Goal: Contribute content

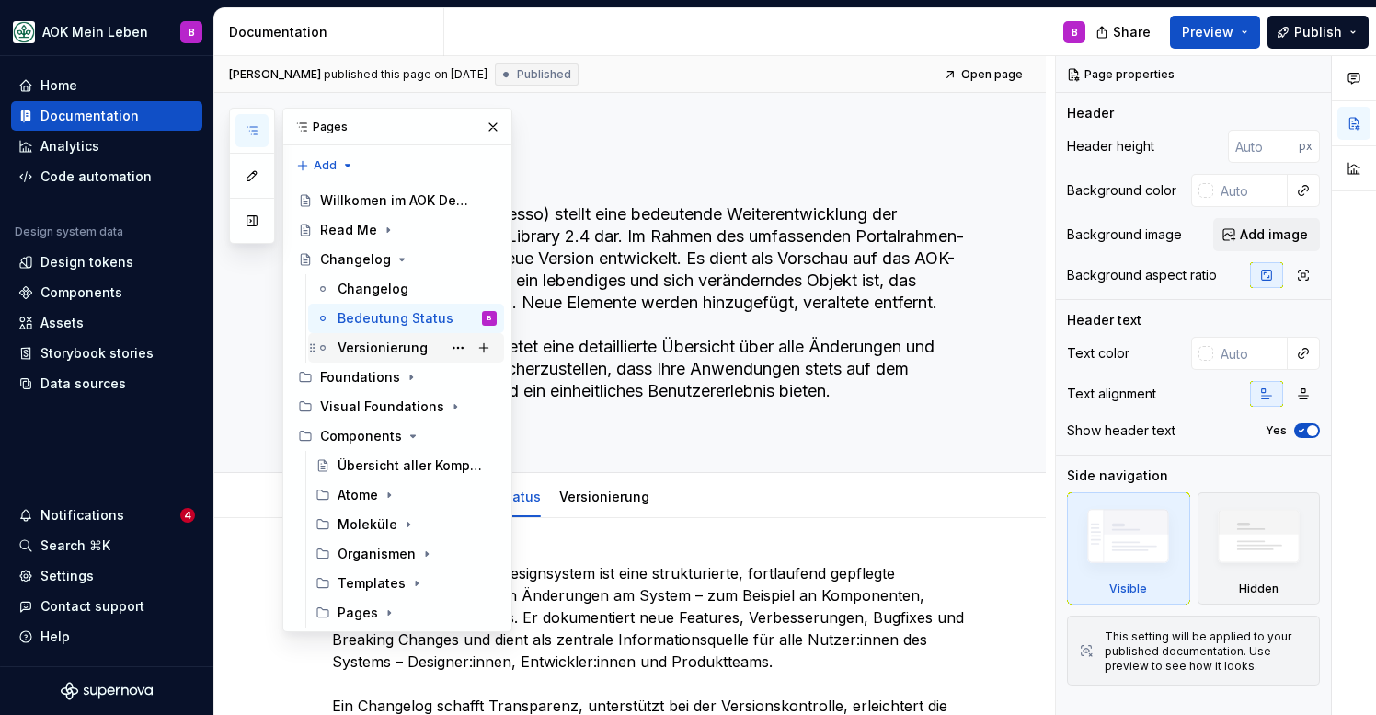
scroll to position [1, 0]
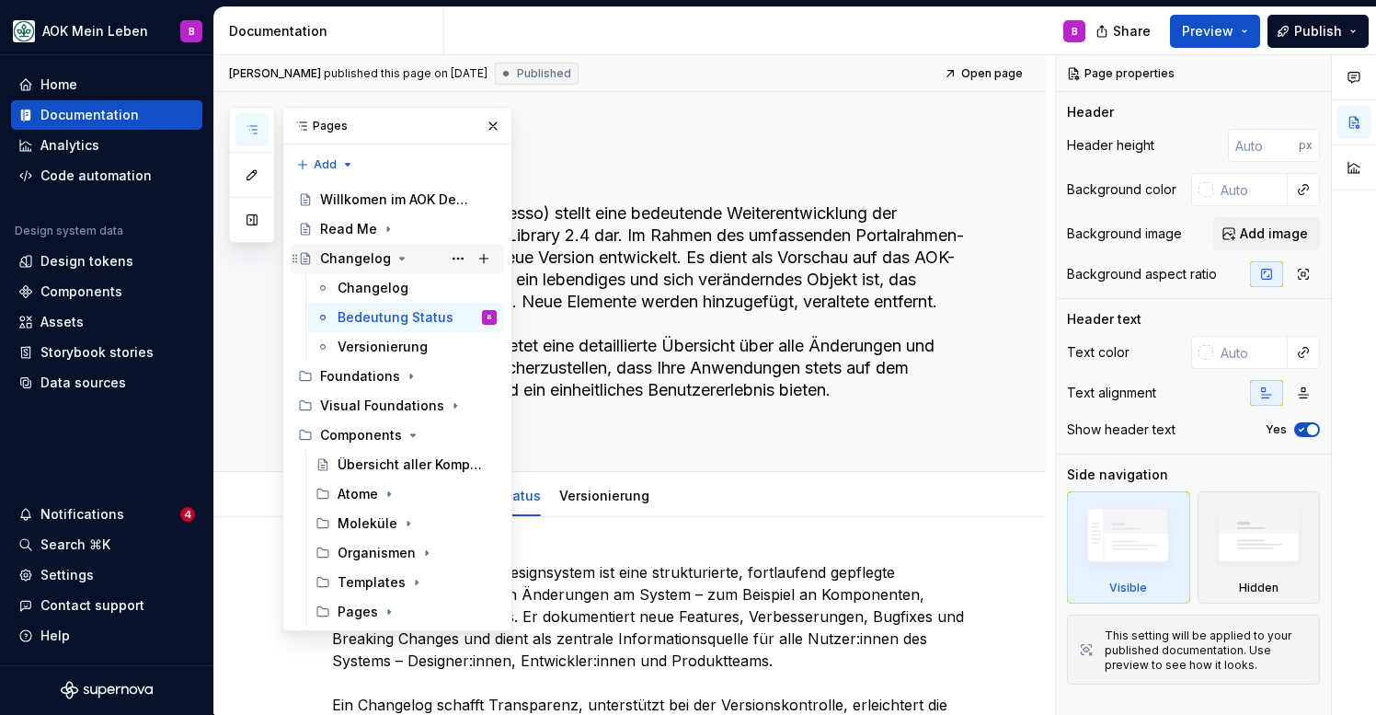
click at [400, 259] on icon "Page tree" at bounding box center [402, 259] width 5 height 2
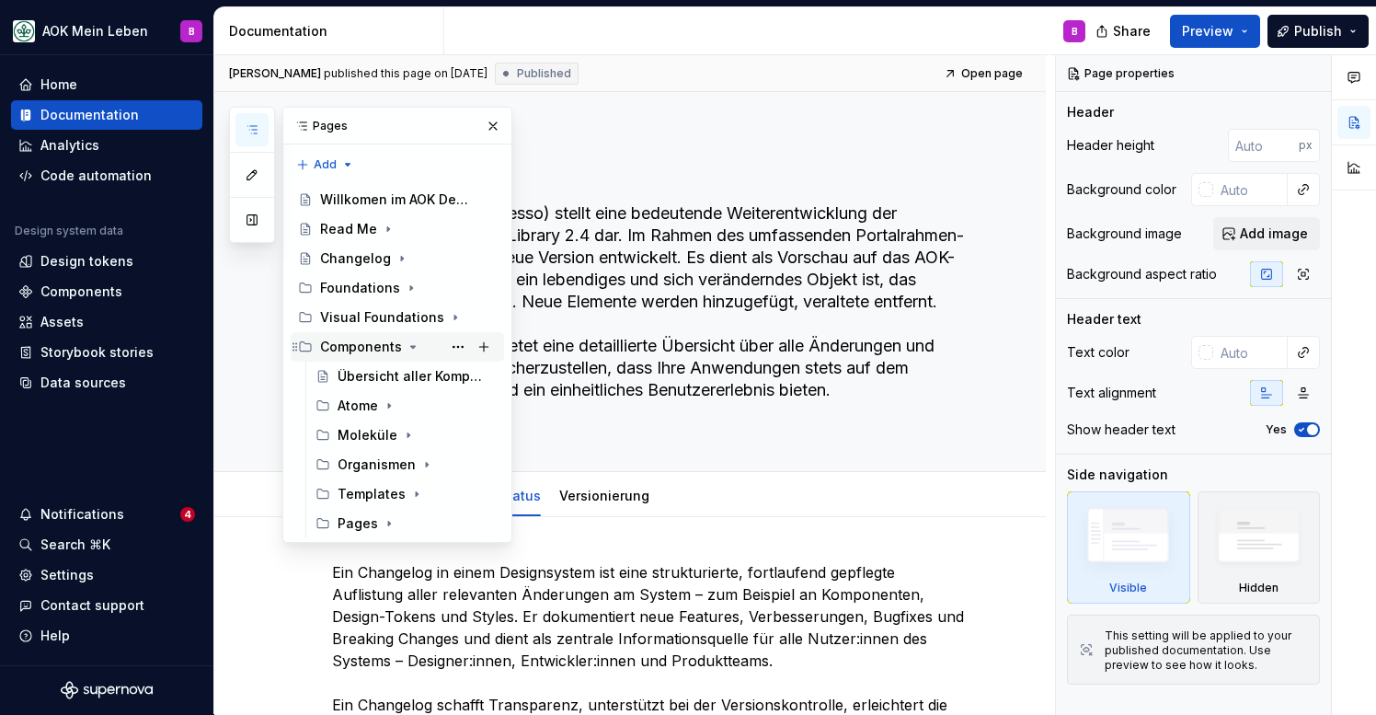
click at [411, 346] on icon "Page tree" at bounding box center [413, 347] width 5 height 2
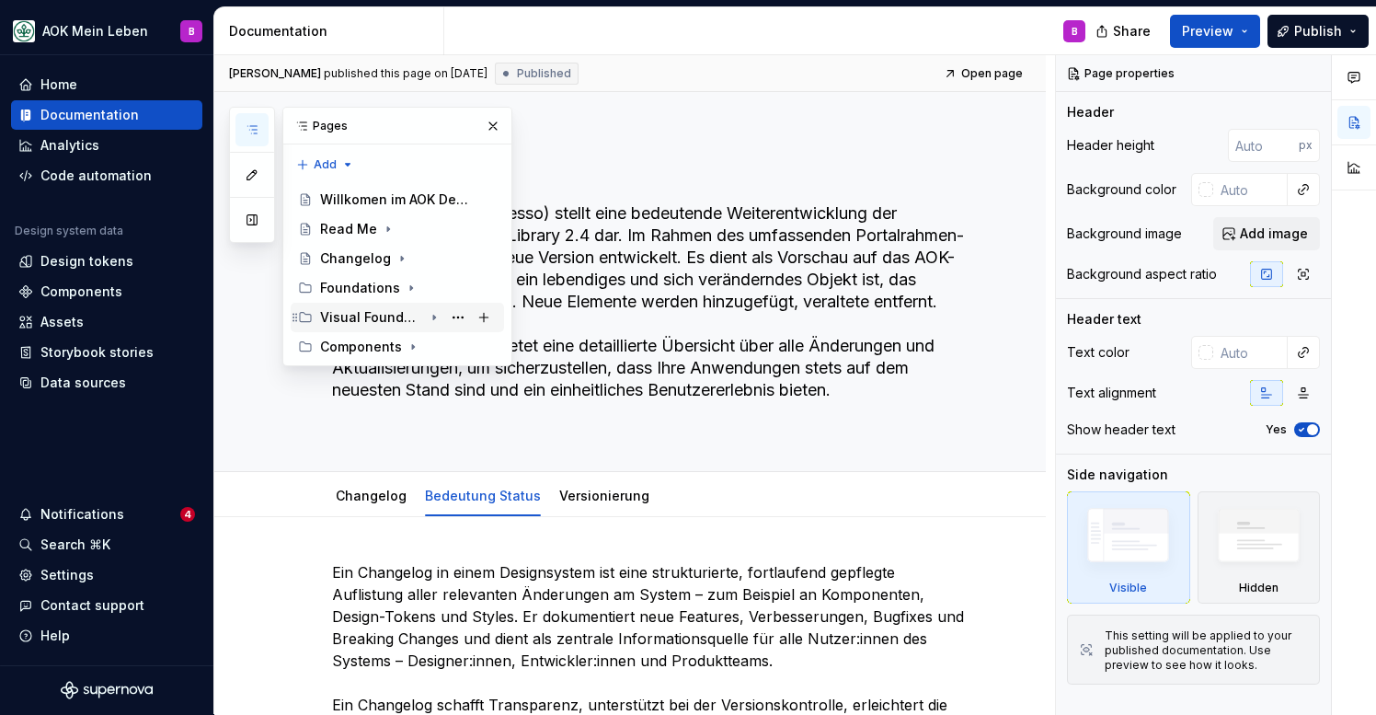
click at [436, 318] on icon "Page tree" at bounding box center [434, 317] width 15 height 15
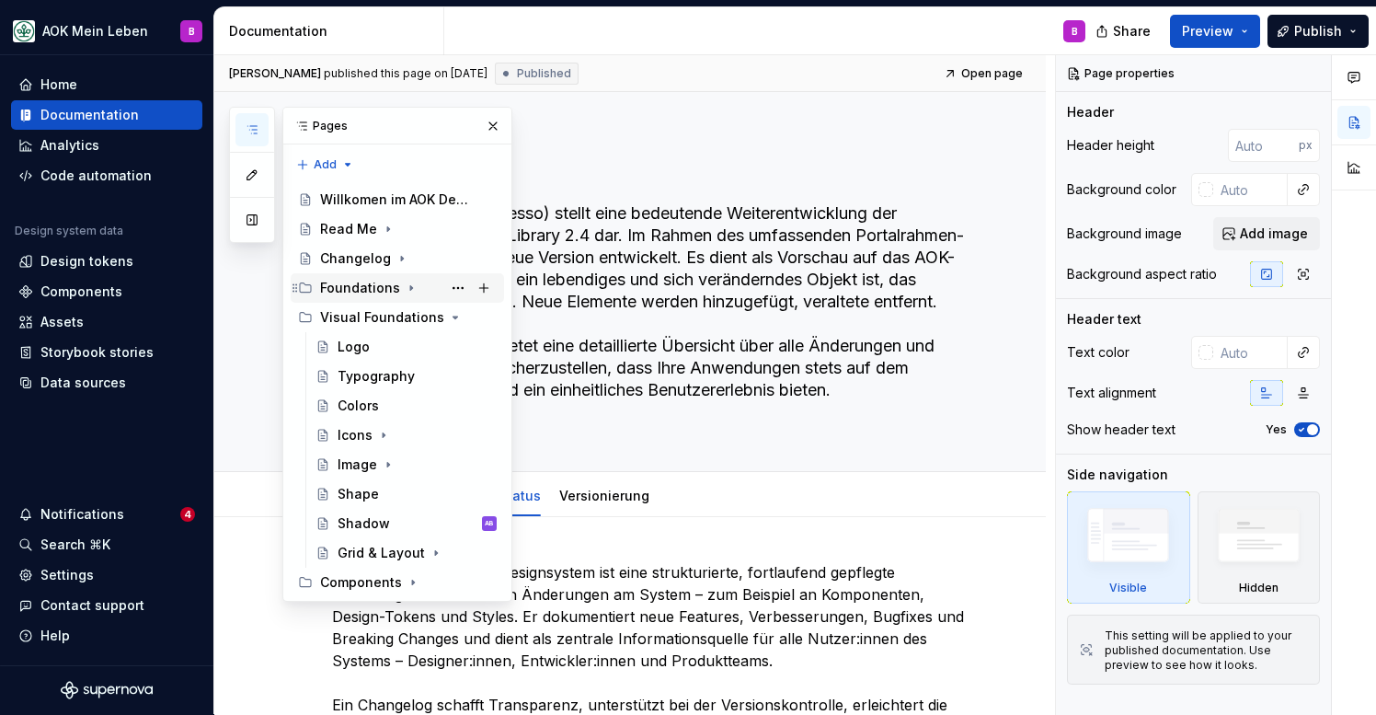
click at [408, 289] on icon "Page tree" at bounding box center [411, 288] width 15 height 15
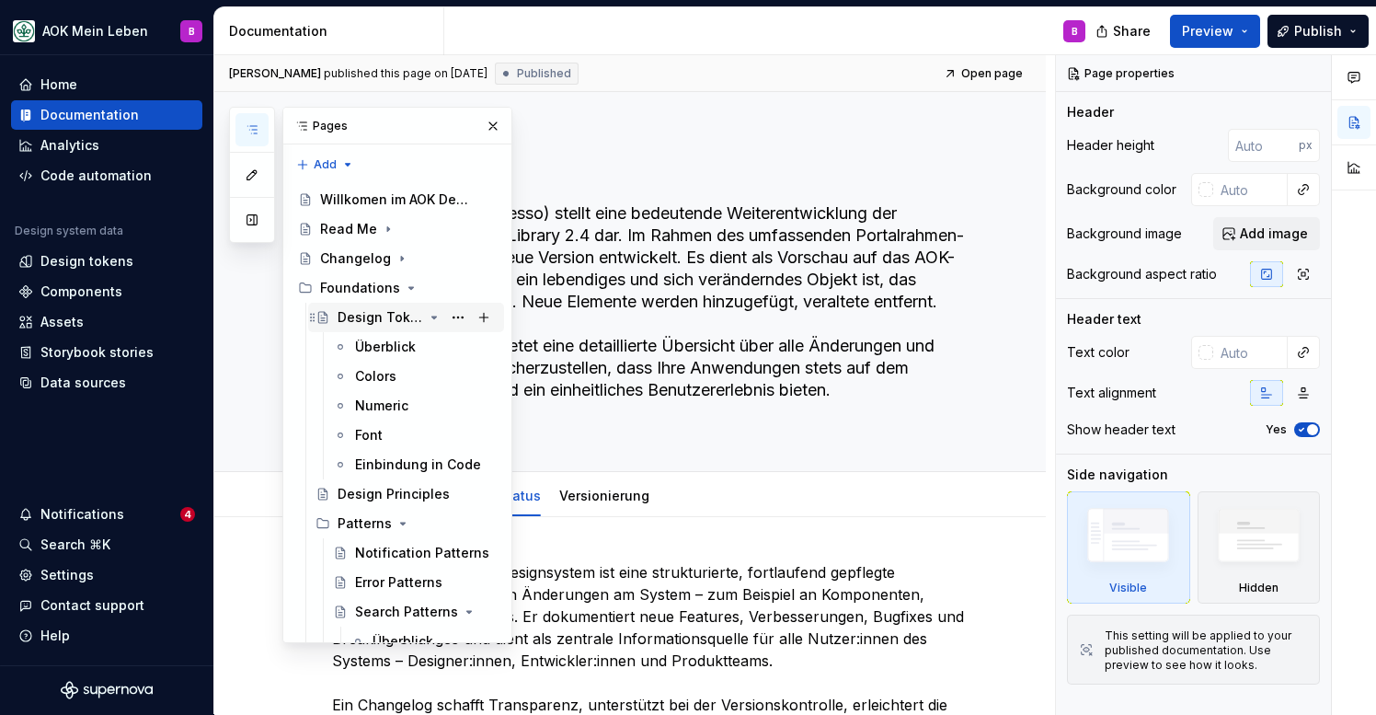
click at [437, 319] on icon "Page tree" at bounding box center [434, 317] width 15 height 15
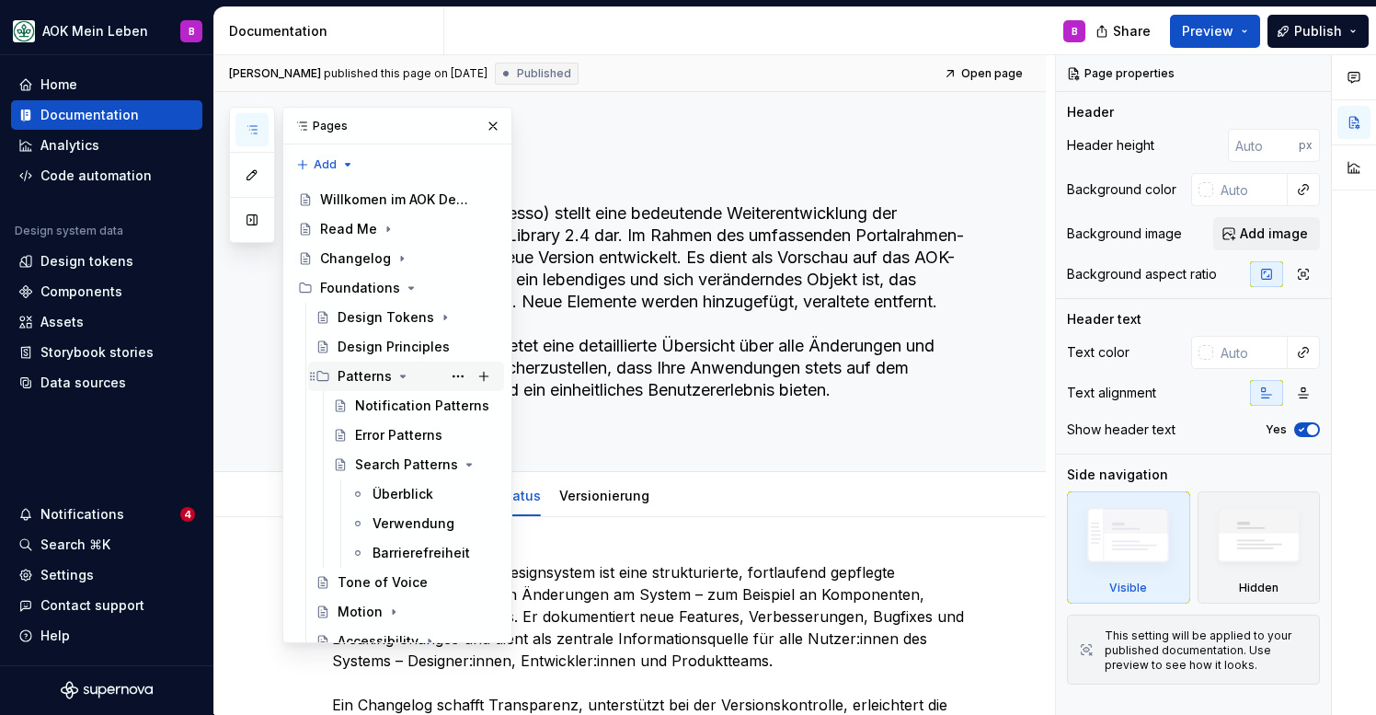
click at [400, 379] on icon "Page tree" at bounding box center [403, 376] width 15 height 15
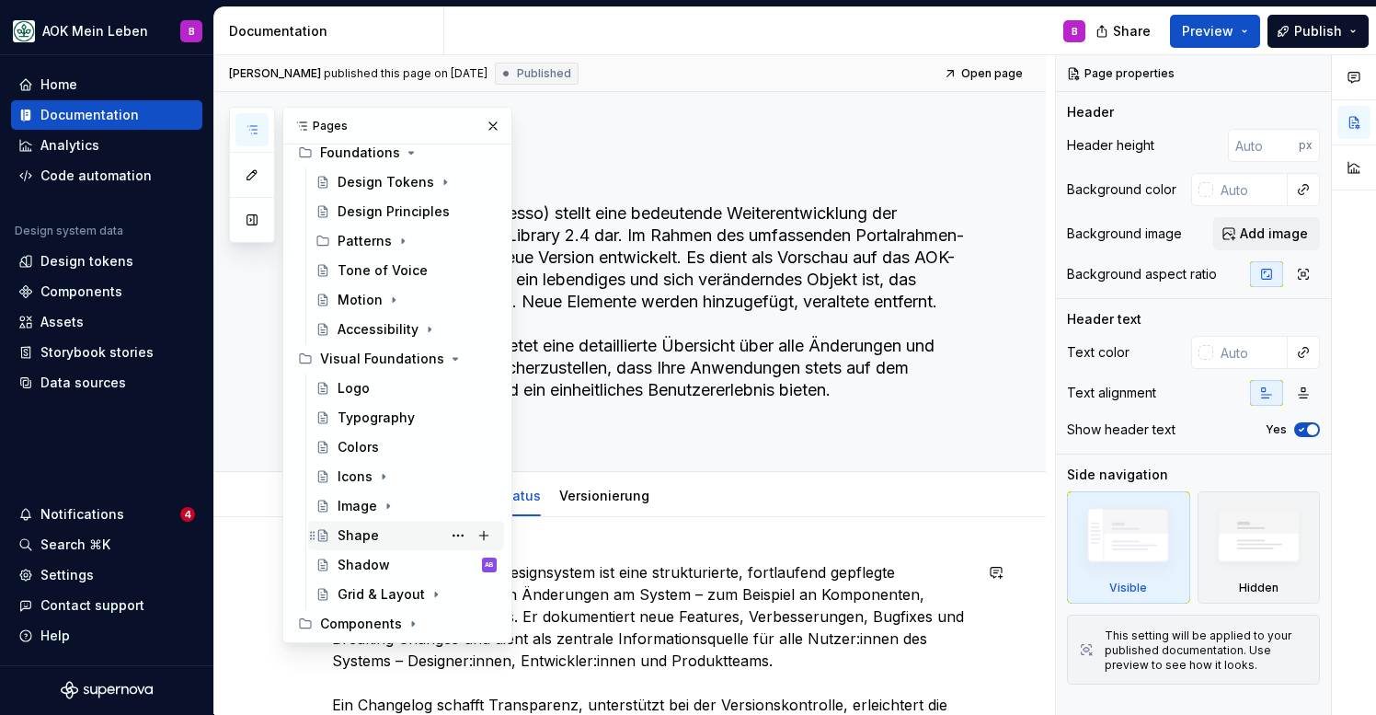
scroll to position [135, 0]
click at [460, 359] on button "Page tree" at bounding box center [458, 359] width 26 height 26
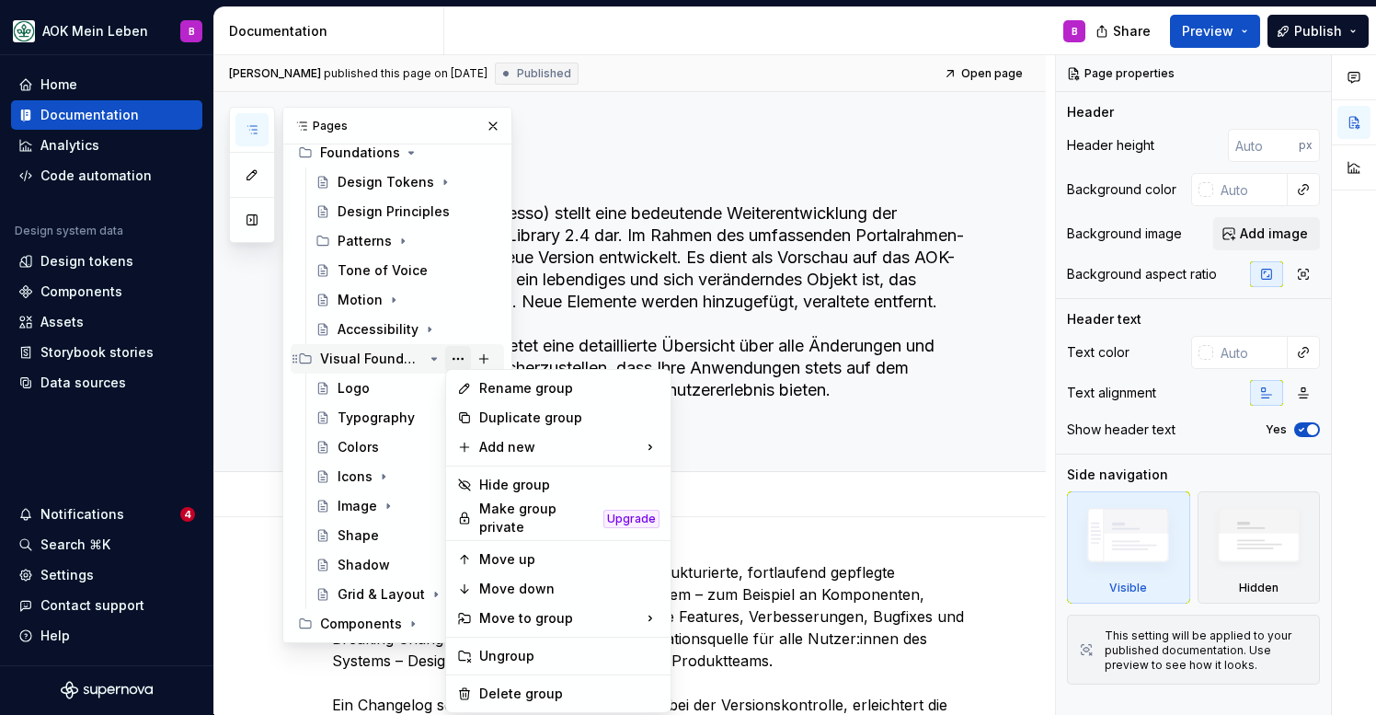
type textarea "*"
click at [483, 390] on div "Rename group" at bounding box center [569, 388] width 180 height 18
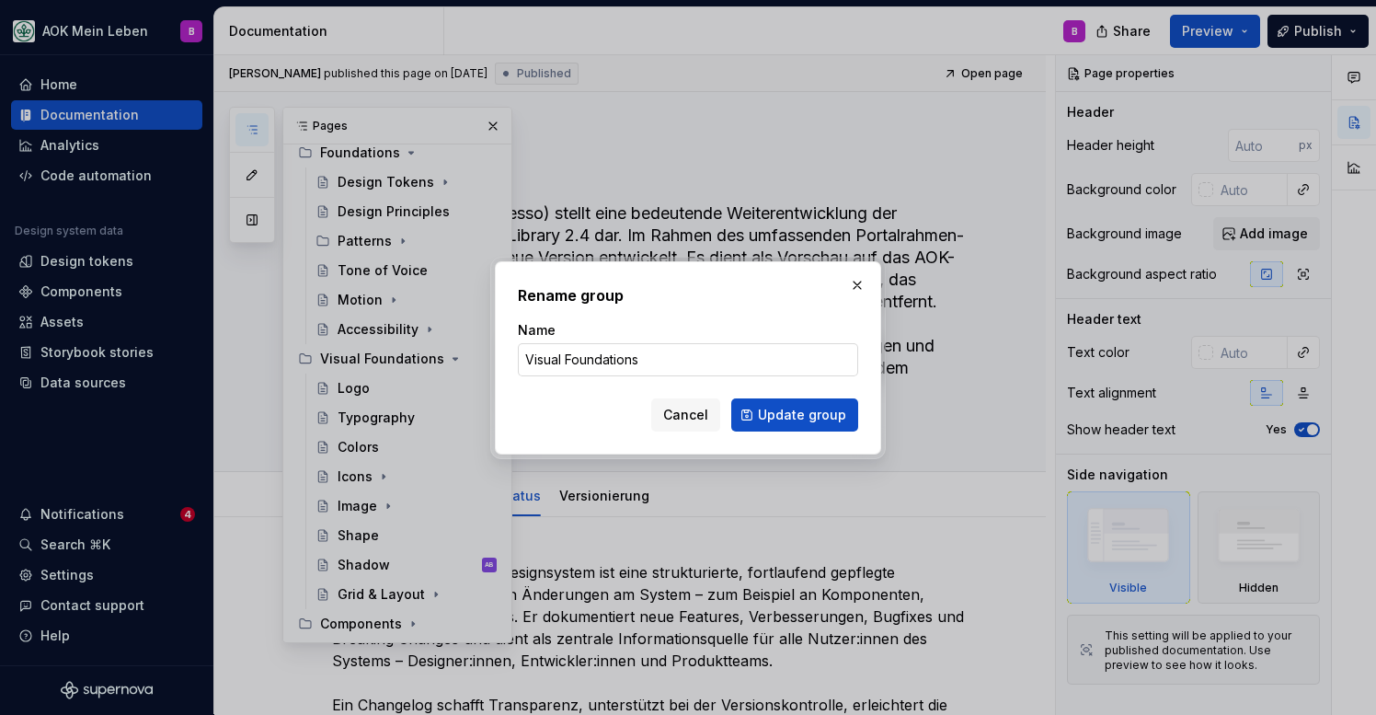
click at [575, 369] on input "Visual Foundations" at bounding box center [688, 359] width 340 height 33
type input "Visual Principles"
click at [800, 404] on button "Update group" at bounding box center [794, 414] width 127 height 33
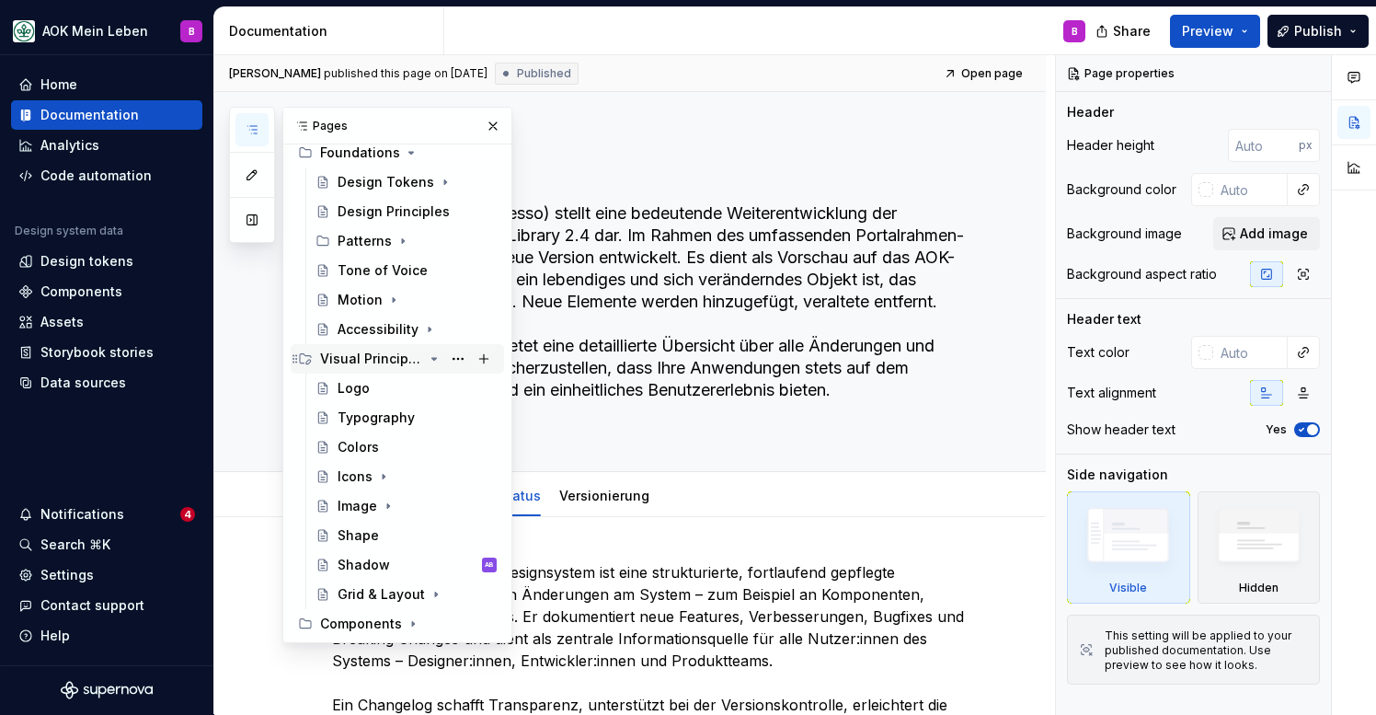
scroll to position [0, 0]
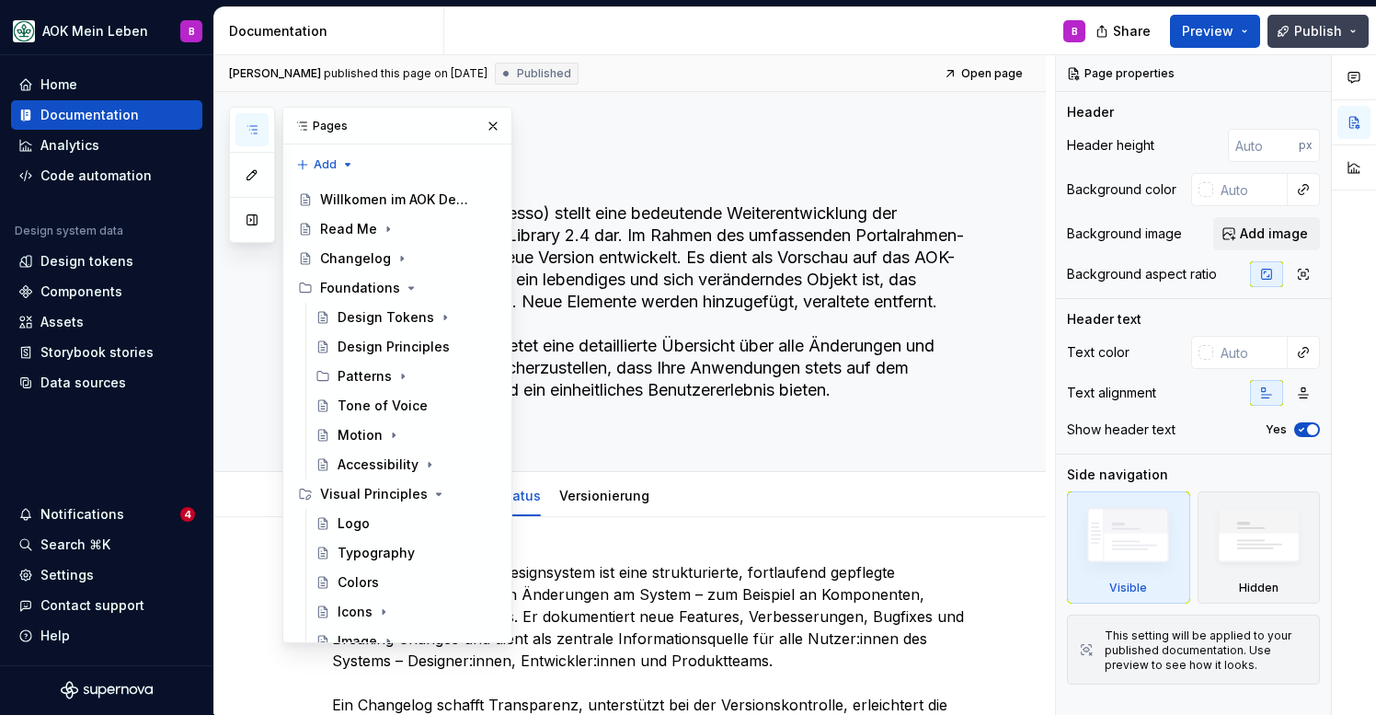
click at [1329, 37] on span "Publish" at bounding box center [1318, 31] width 48 height 18
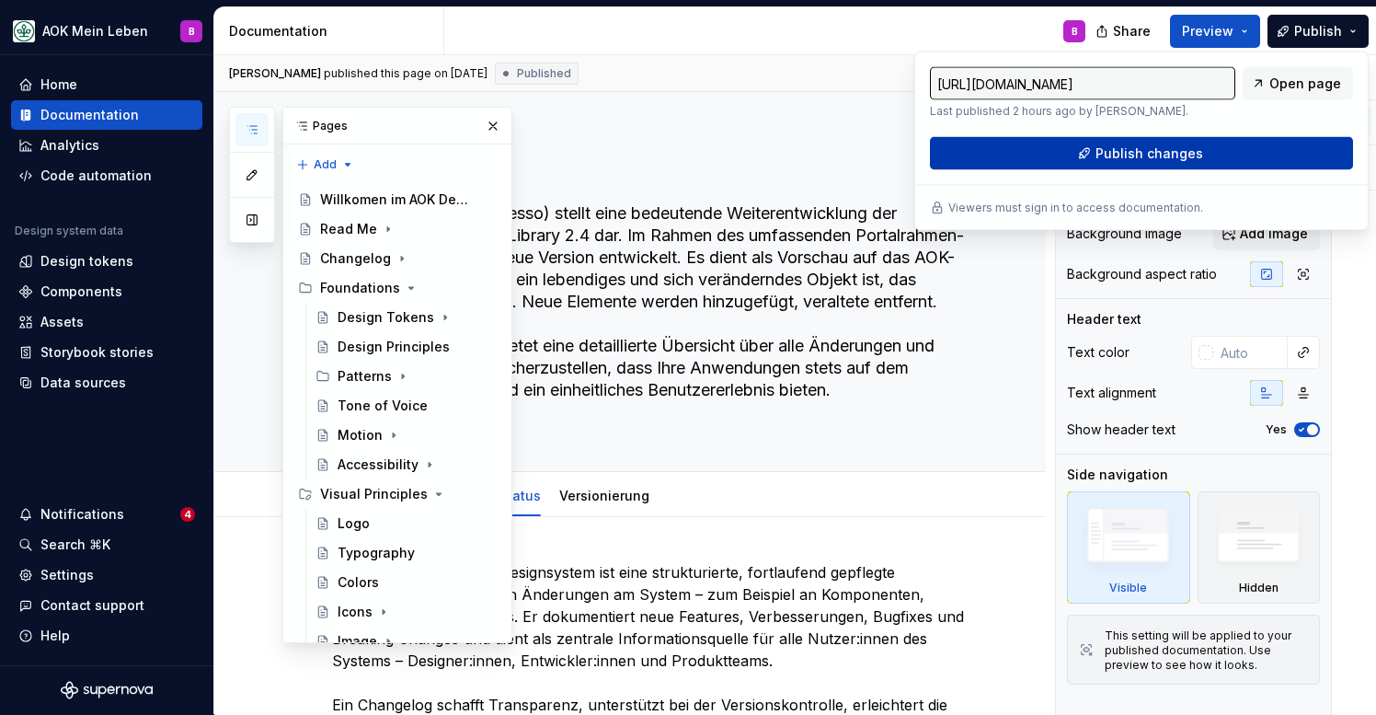
click at [1123, 146] on span "Publish changes" at bounding box center [1150, 153] width 108 height 18
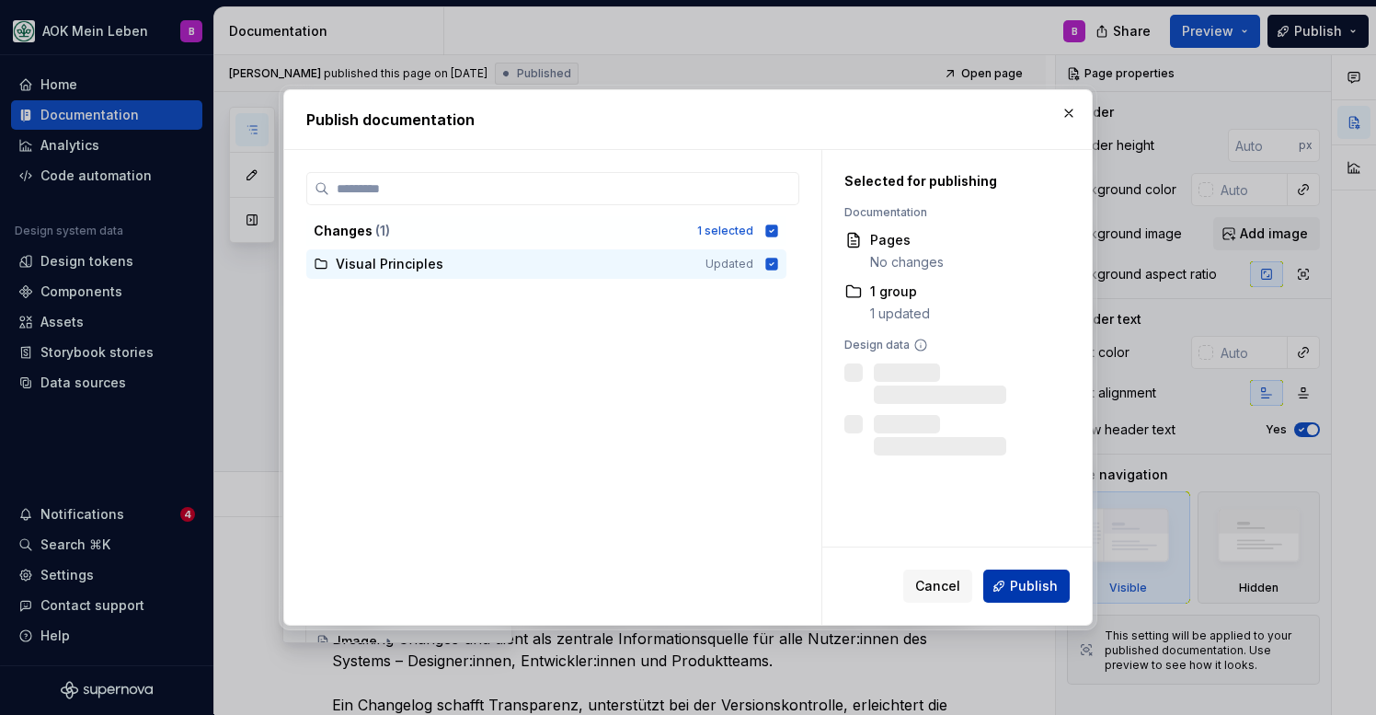
click at [1026, 591] on span "Publish" at bounding box center [1034, 586] width 48 height 18
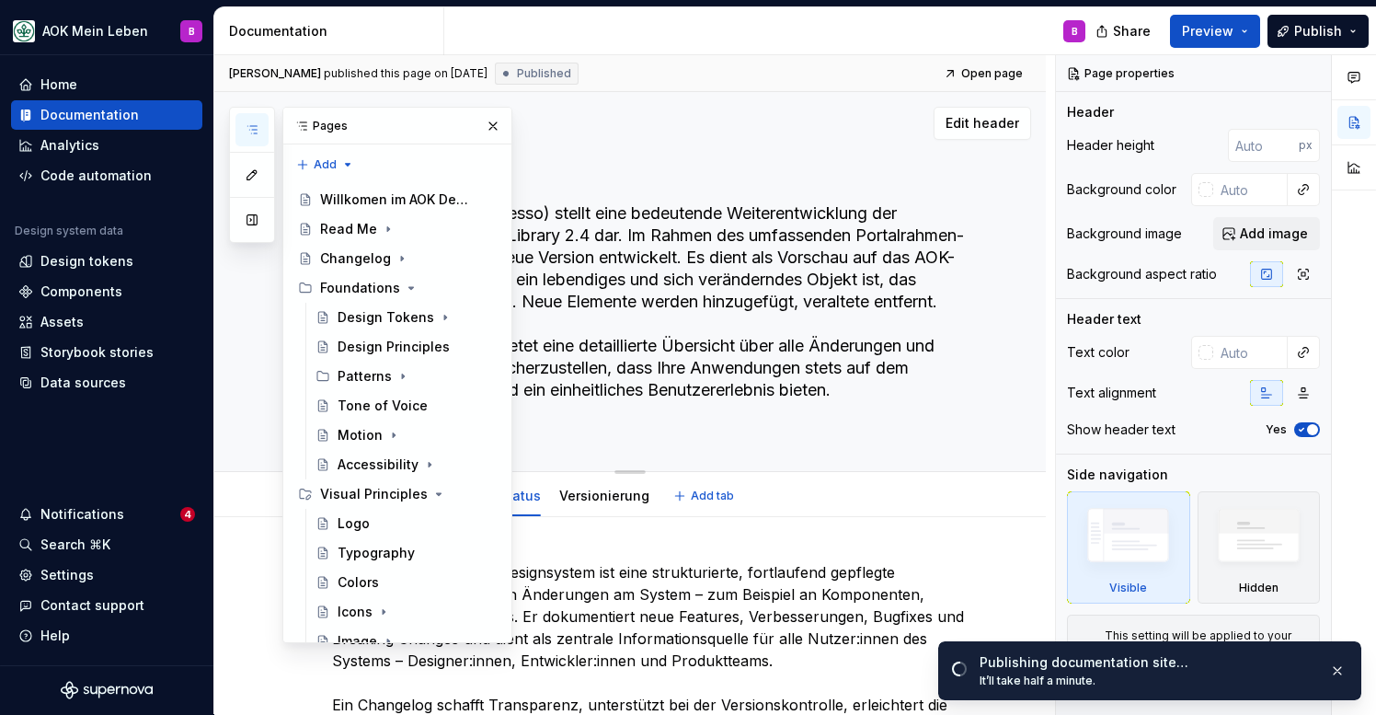
click at [771, 409] on textarea "Die AOK UI Library (adesso) stellt eine bedeutende Weiterentwicklung der bisher…" at bounding box center [648, 313] width 640 height 228
click at [250, 131] on icon "button" at bounding box center [252, 129] width 15 height 15
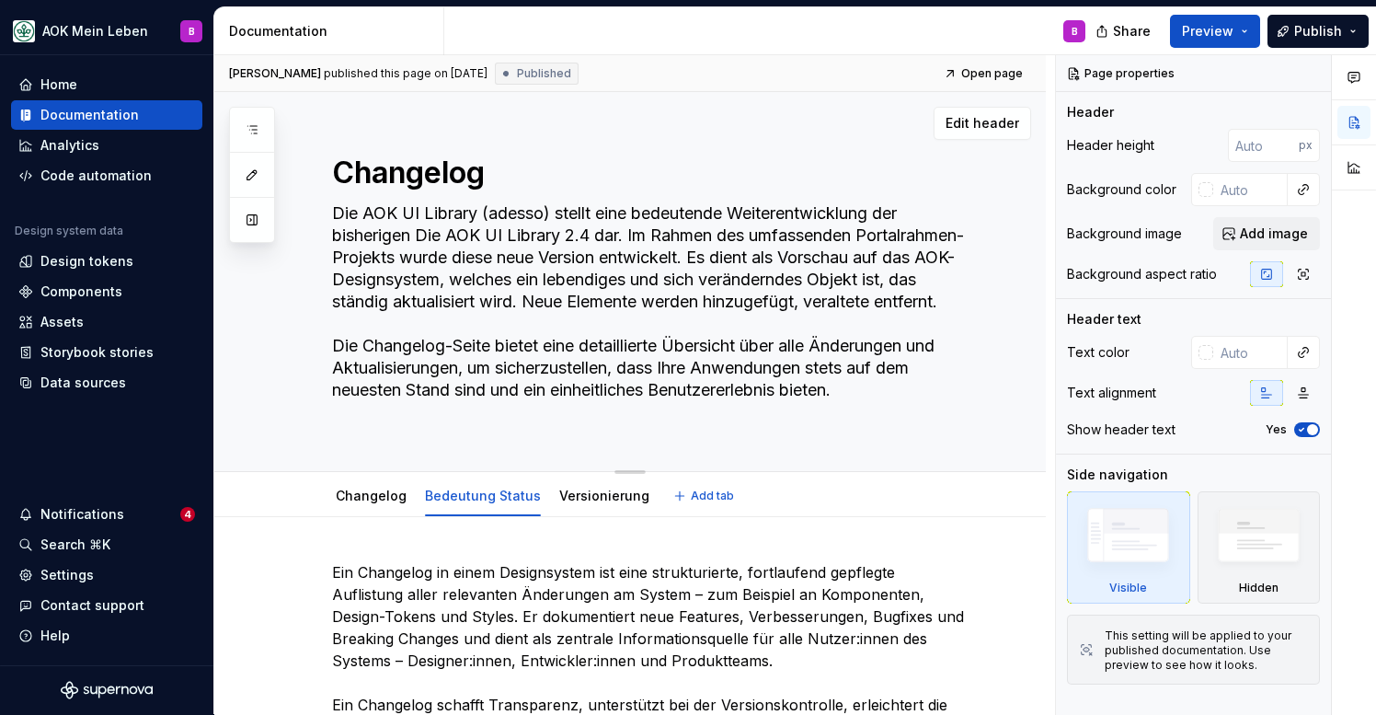
type textarea "*"
